Goal: Information Seeking & Learning: Learn about a topic

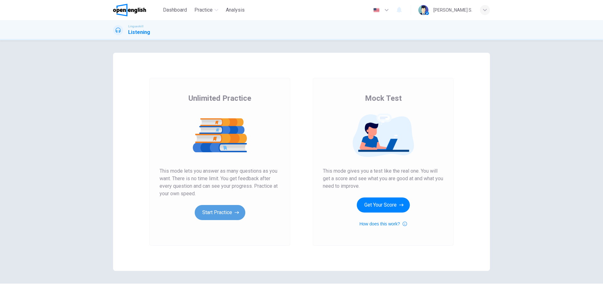
click at [219, 214] on button "Start Practice" at bounding box center [220, 212] width 51 height 15
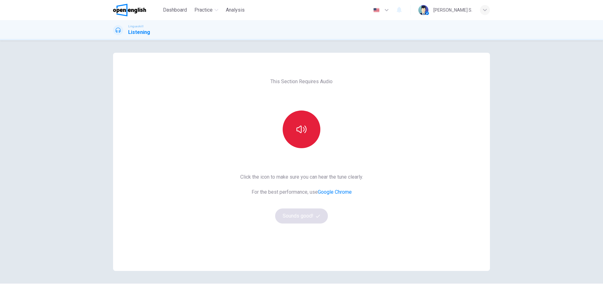
click at [299, 131] on icon "button" at bounding box center [302, 129] width 10 height 10
click at [302, 126] on icon "button" at bounding box center [302, 129] width 10 height 10
click at [299, 128] on icon "button" at bounding box center [302, 129] width 10 height 10
click at [298, 215] on button "Sounds good!" at bounding box center [301, 216] width 53 height 15
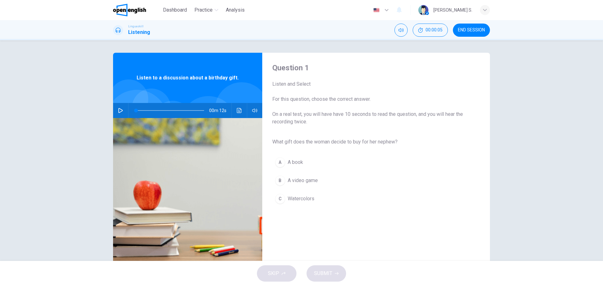
click at [120, 111] on icon "button" at bounding box center [120, 110] width 4 height 5
type input "*"
click at [280, 198] on div "C" at bounding box center [280, 199] width 10 height 10
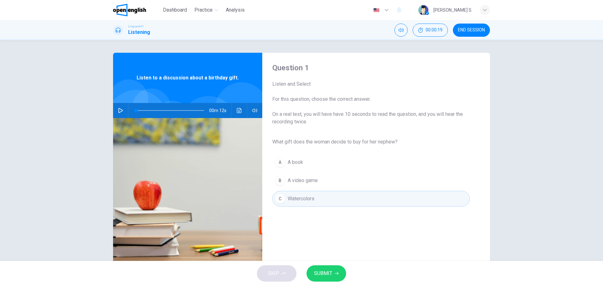
click at [332, 275] on span "SUBMIT" at bounding box center [323, 273] width 18 height 9
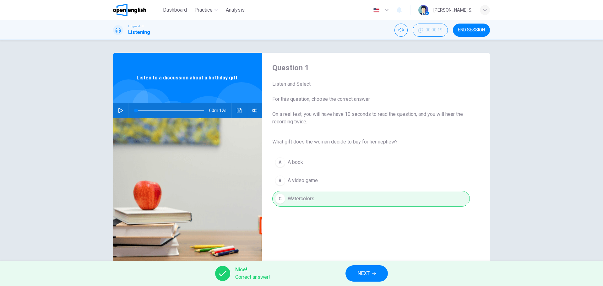
click at [373, 275] on icon "button" at bounding box center [374, 274] width 4 height 4
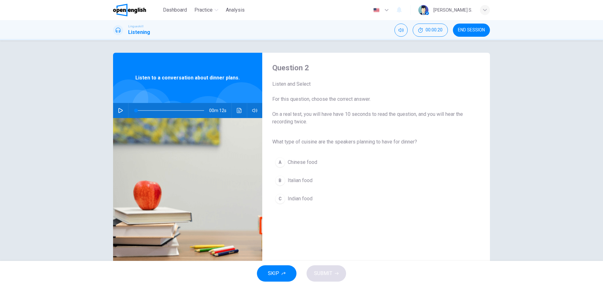
click at [118, 108] on icon "button" at bounding box center [120, 110] width 5 height 5
click at [278, 179] on div "B" at bounding box center [280, 181] width 10 height 10
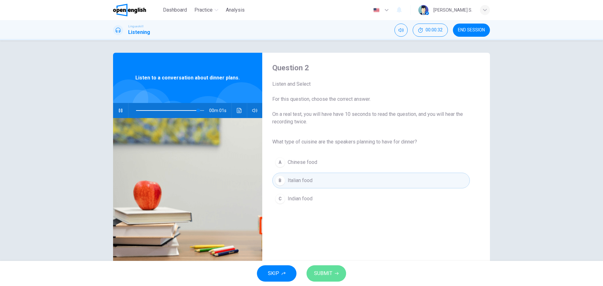
click at [327, 276] on span "SUBMIT" at bounding box center [323, 273] width 18 height 9
type input "*"
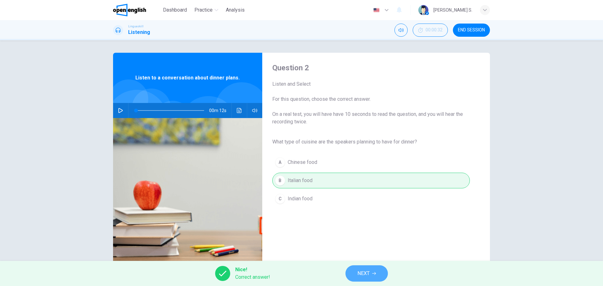
click at [366, 272] on span "NEXT" at bounding box center [363, 273] width 12 height 9
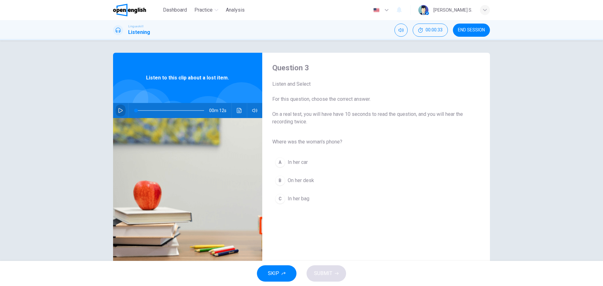
click at [118, 108] on icon "button" at bounding box center [120, 110] width 4 height 5
click at [278, 198] on div "C" at bounding box center [280, 199] width 10 height 10
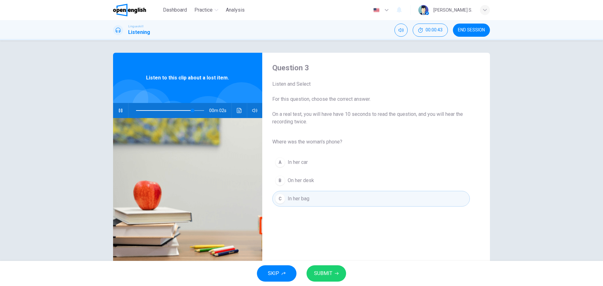
click at [327, 273] on span "SUBMIT" at bounding box center [323, 273] width 18 height 9
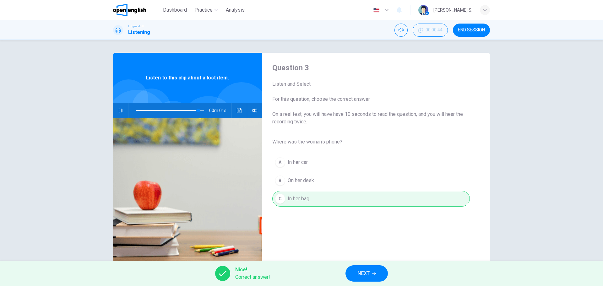
type input "*"
click at [376, 272] on icon "button" at bounding box center [374, 274] width 4 height 4
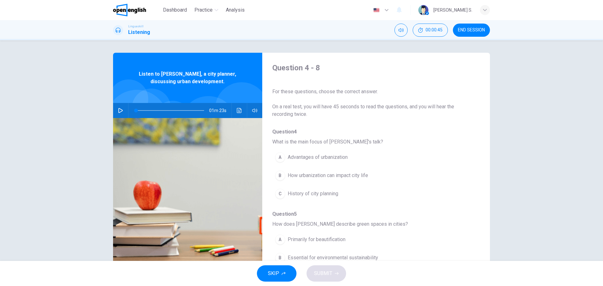
click at [118, 110] on icon "button" at bounding box center [120, 110] width 5 height 5
click at [279, 174] on div "B" at bounding box center [280, 176] width 10 height 10
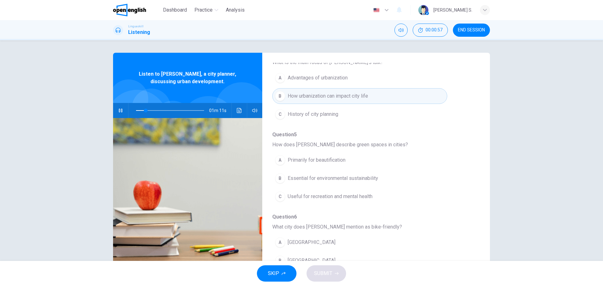
scroll to position [94, 0]
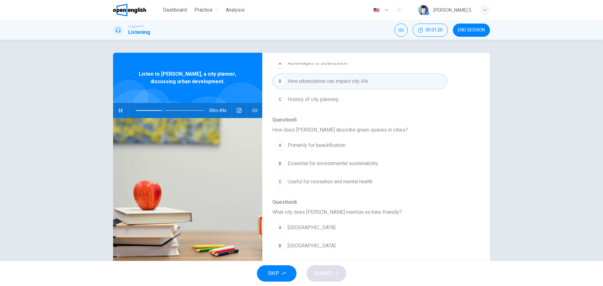
click at [278, 180] on div "C" at bounding box center [280, 182] width 10 height 10
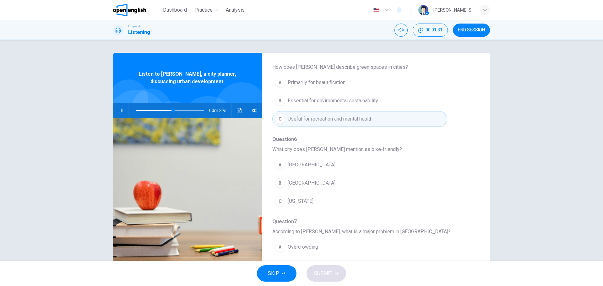
scroll to position [188, 0]
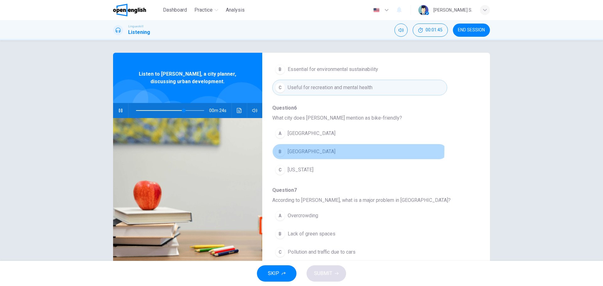
click at [278, 150] on div "B" at bounding box center [280, 152] width 10 height 10
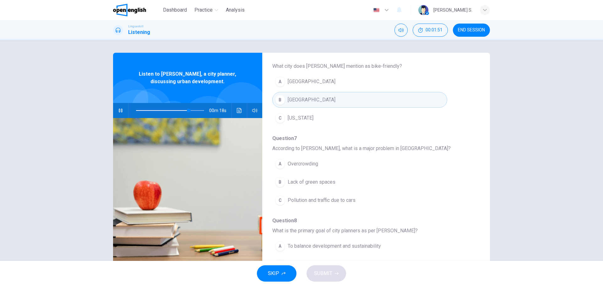
scroll to position [251, 0]
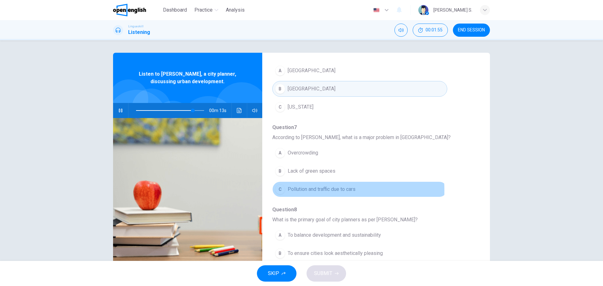
click at [275, 191] on div "C" at bounding box center [280, 189] width 10 height 10
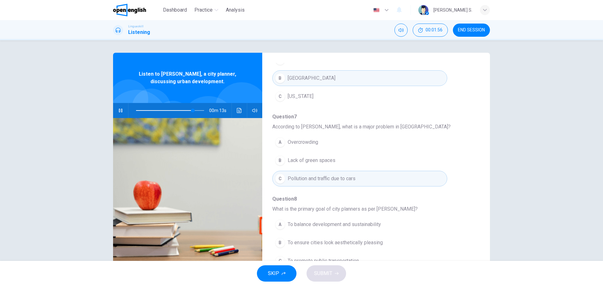
scroll to position [271, 0]
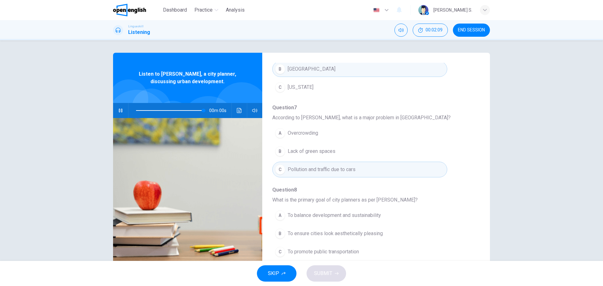
type input "*"
click at [276, 213] on div "A" at bounding box center [280, 215] width 10 height 10
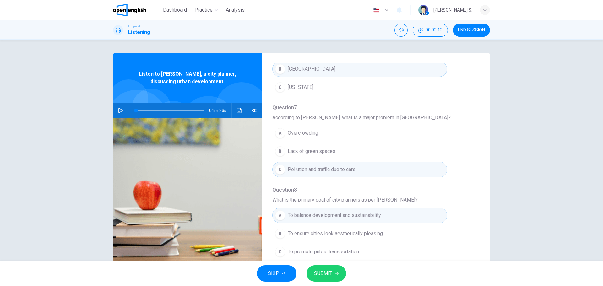
click at [329, 271] on span "SUBMIT" at bounding box center [323, 273] width 18 height 9
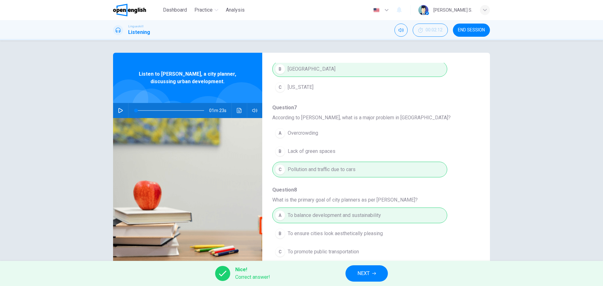
scroll to position [23, 0]
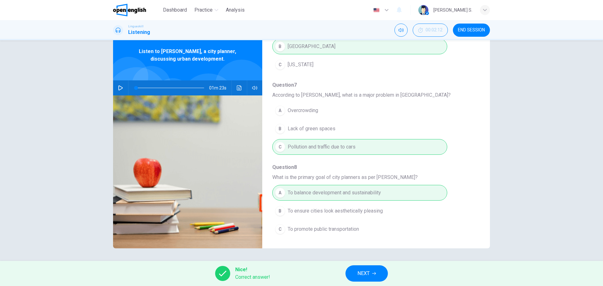
click at [478, 29] on span "END SESSION" at bounding box center [471, 30] width 27 height 5
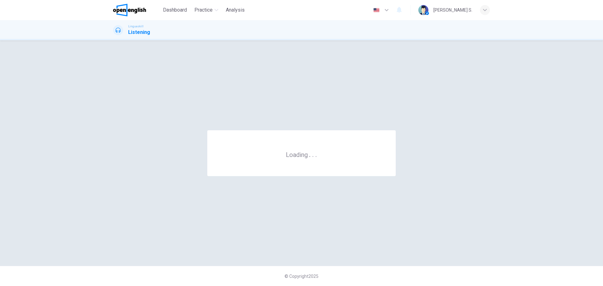
scroll to position [0, 0]
